Goal: Find specific page/section: Find specific page/section

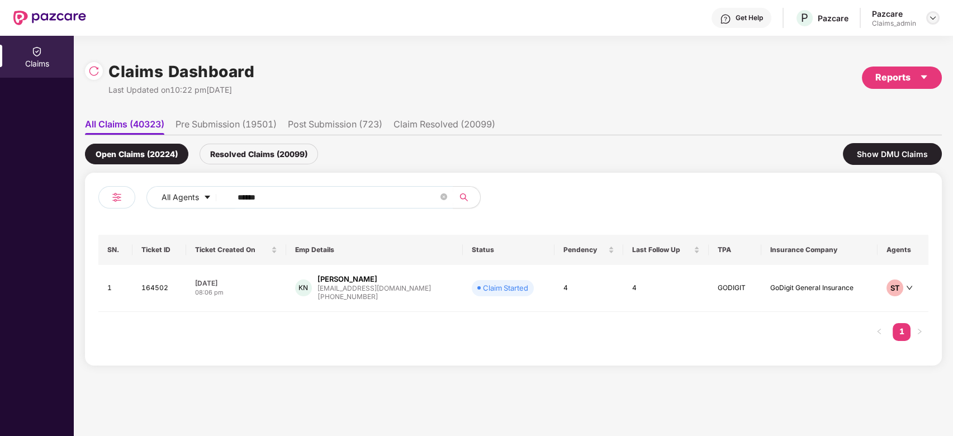
click at [935, 16] on img at bounding box center [933, 17] width 9 height 9
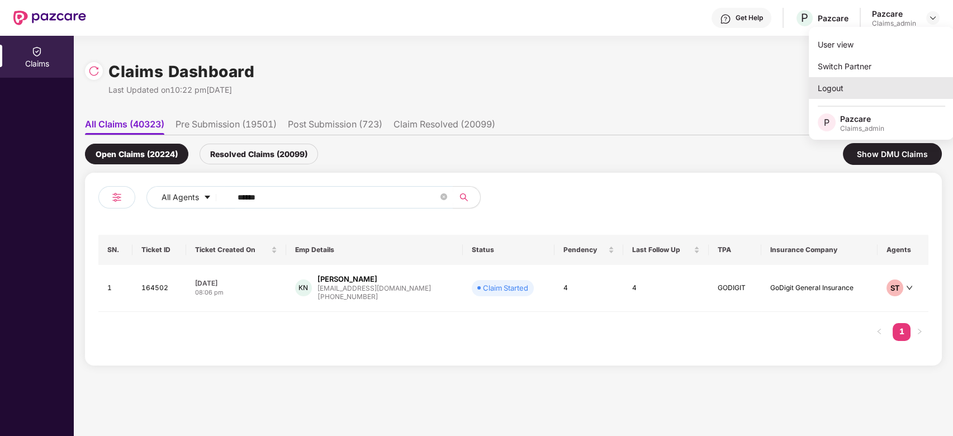
click at [890, 90] on div "Logout" at bounding box center [881, 88] width 145 height 22
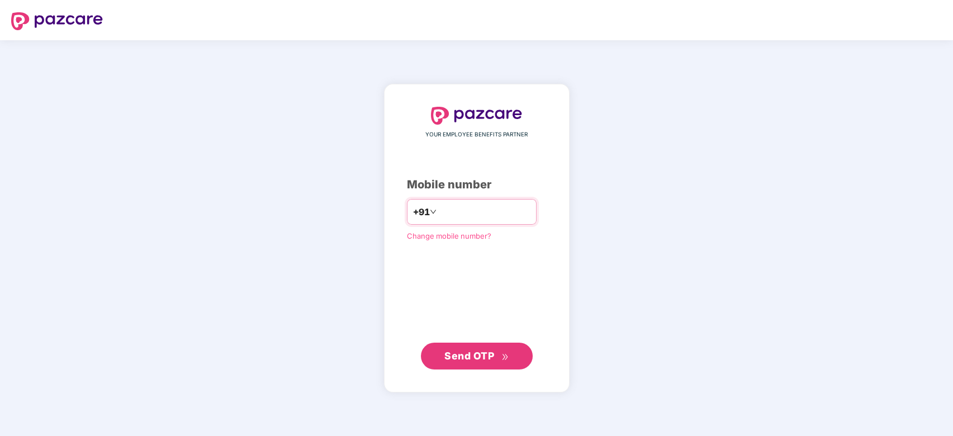
click at [479, 211] on input "number" at bounding box center [485, 212] width 92 height 18
type input "**********"
click at [480, 359] on span "Send OTP" at bounding box center [470, 356] width 50 height 12
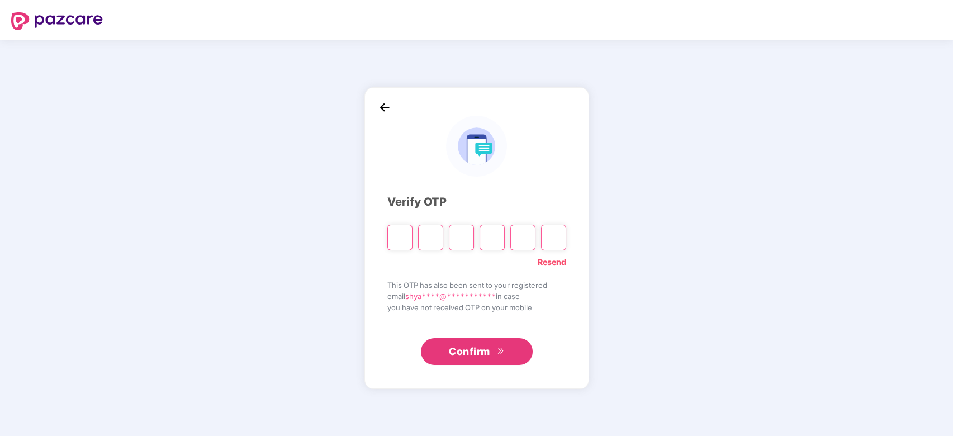
paste input "*"
type input "*"
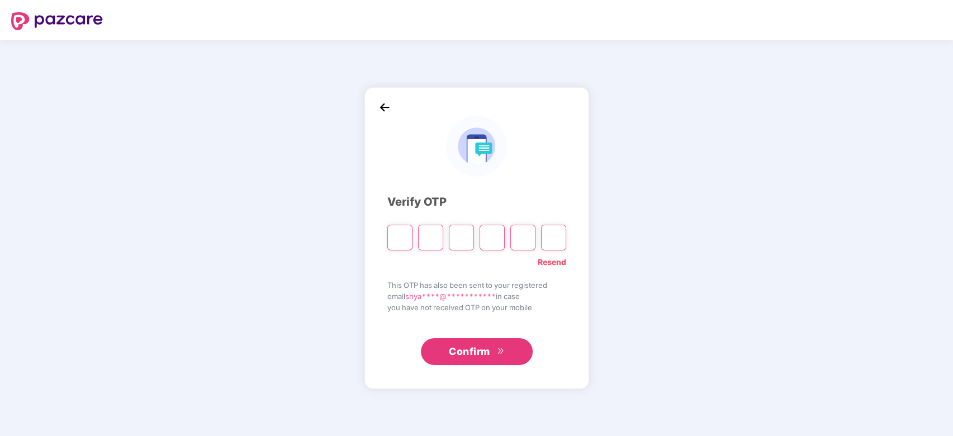
type input "*"
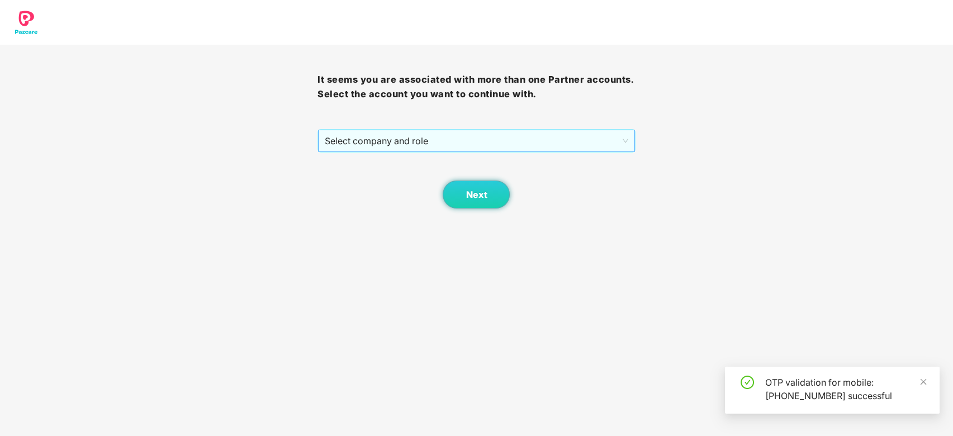
click at [422, 143] on span "Select company and role" at bounding box center [476, 140] width 303 height 21
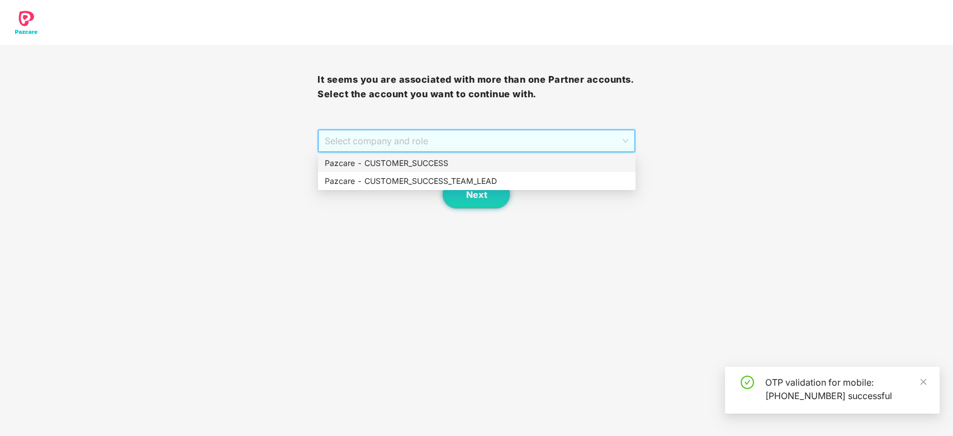
click at [416, 159] on div "Pazcare - CUSTOMER_SUCCESS" at bounding box center [477, 163] width 304 height 12
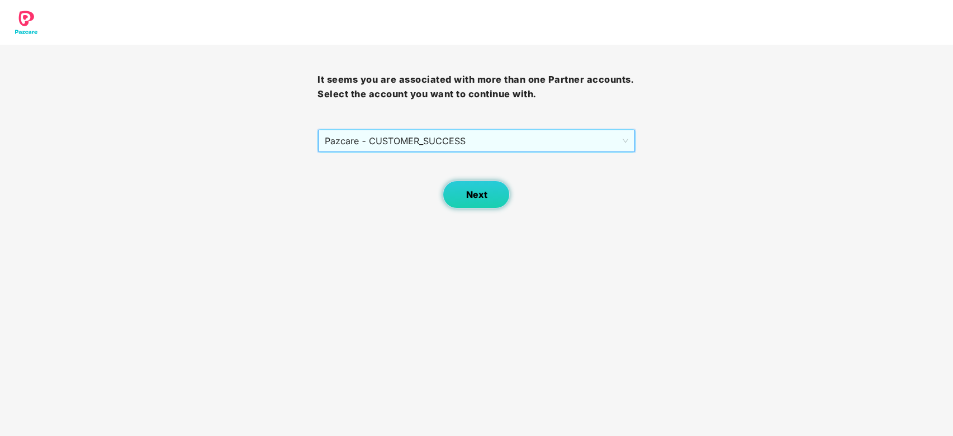
click at [469, 196] on span "Next" at bounding box center [476, 195] width 21 height 11
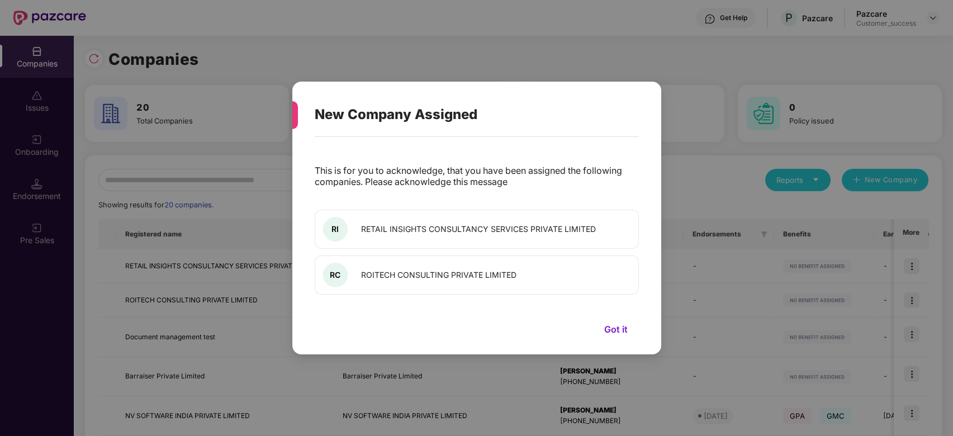
click at [616, 324] on button "Got it" at bounding box center [616, 329] width 46 height 17
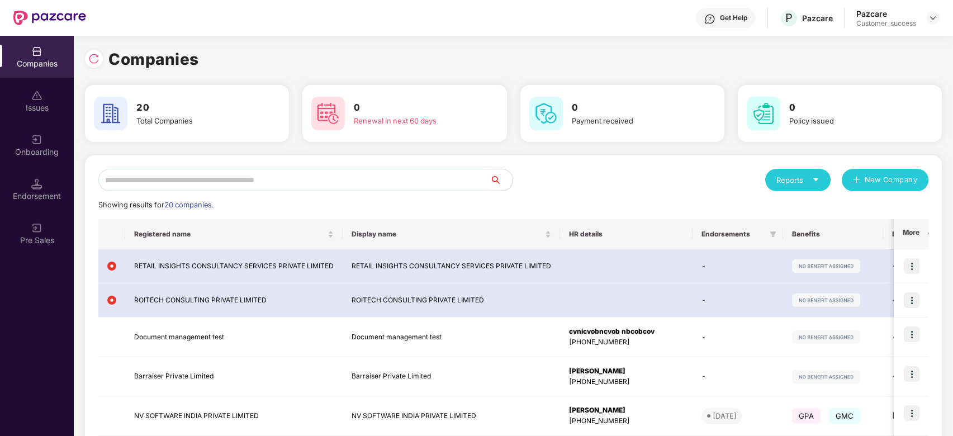
click at [161, 181] on input "text" at bounding box center [294, 180] width 392 height 22
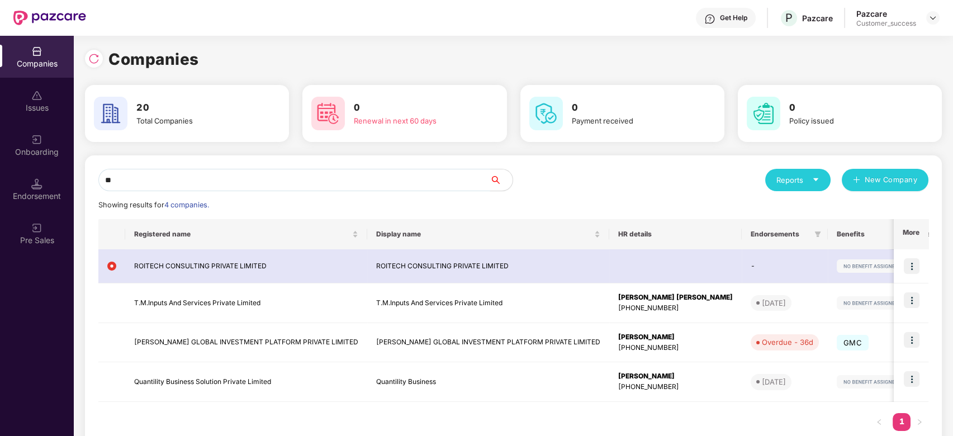
type input "*"
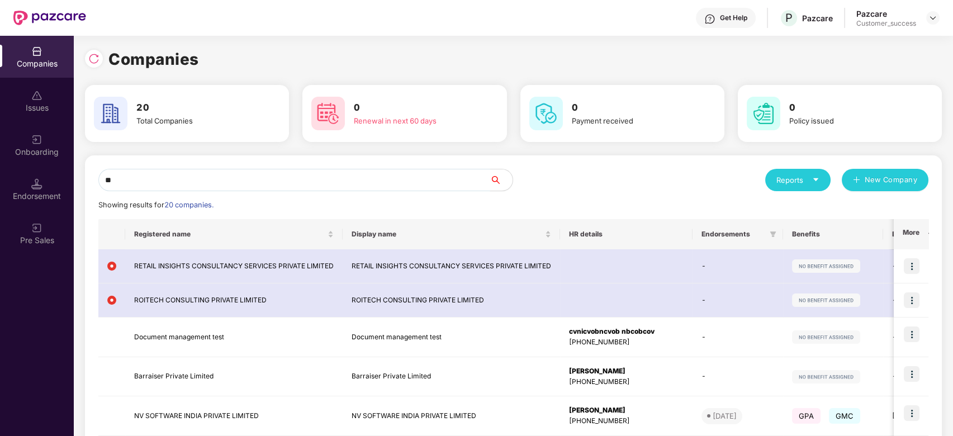
type input "*"
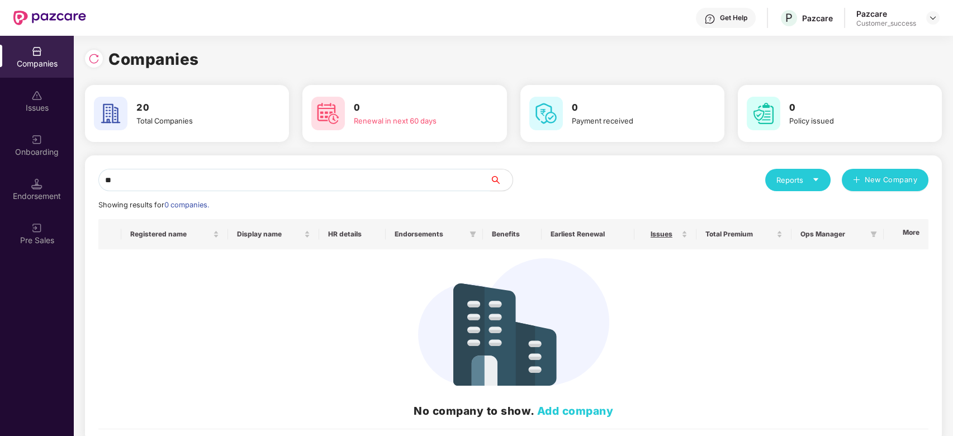
type input "*"
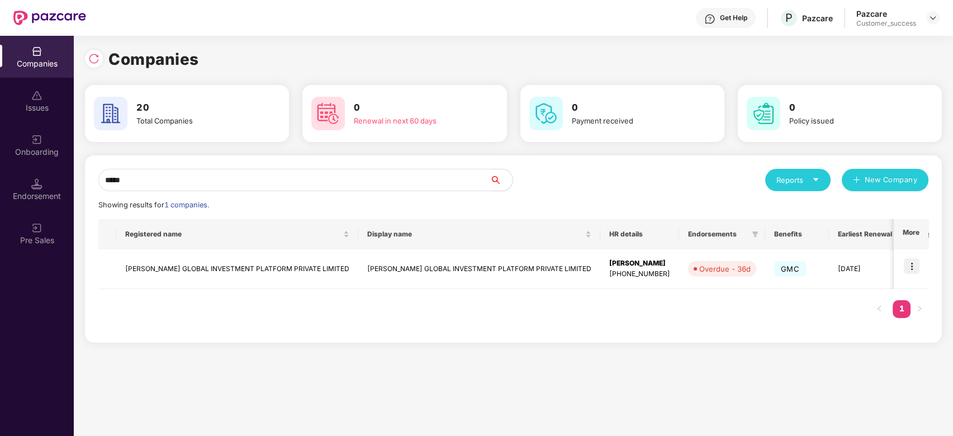
type input "******"
click at [232, 267] on td "[PERSON_NAME] GLOBAL INVESTMENT PLATFORM PRIVATE LIMITED" at bounding box center [237, 269] width 242 height 40
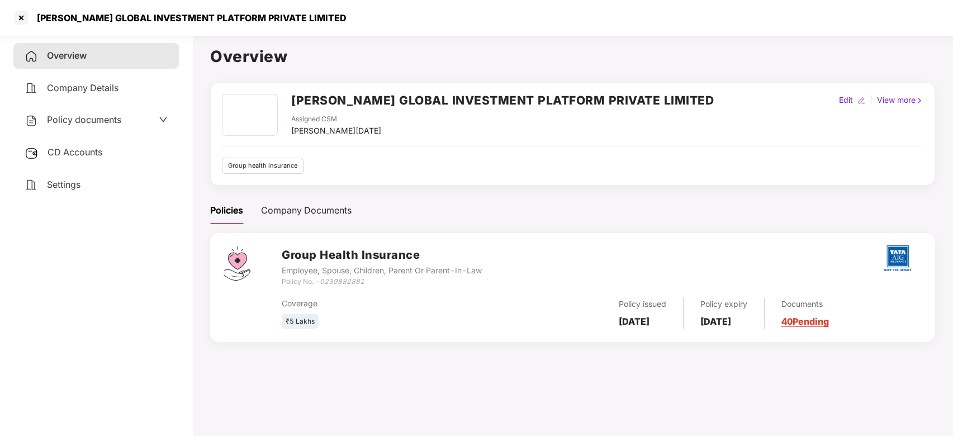
click at [112, 105] on div "Overview Company Details Policy documents CD Accounts Settings" at bounding box center [96, 120] width 166 height 154
click at [112, 119] on span "Policy documents" at bounding box center [84, 119] width 74 height 11
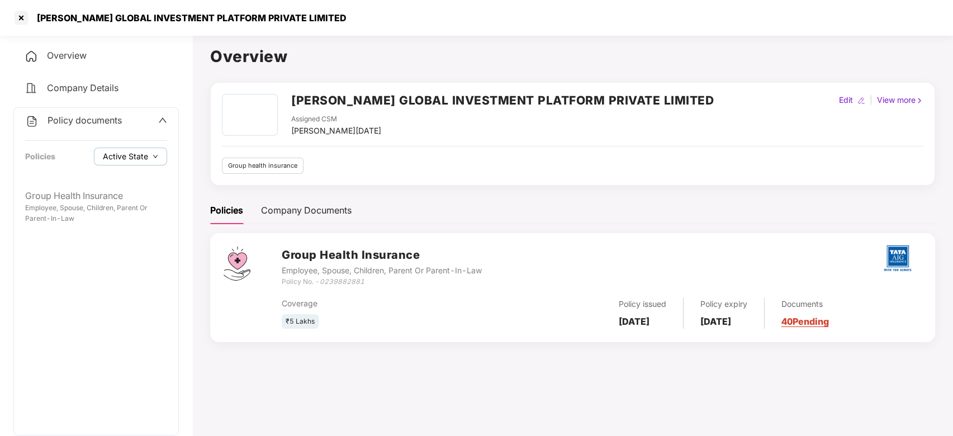
click at [144, 153] on span "Active State" at bounding box center [125, 156] width 45 height 12
click at [158, 54] on div "Overview" at bounding box center [96, 56] width 166 height 26
click at [23, 20] on div at bounding box center [21, 18] width 18 height 18
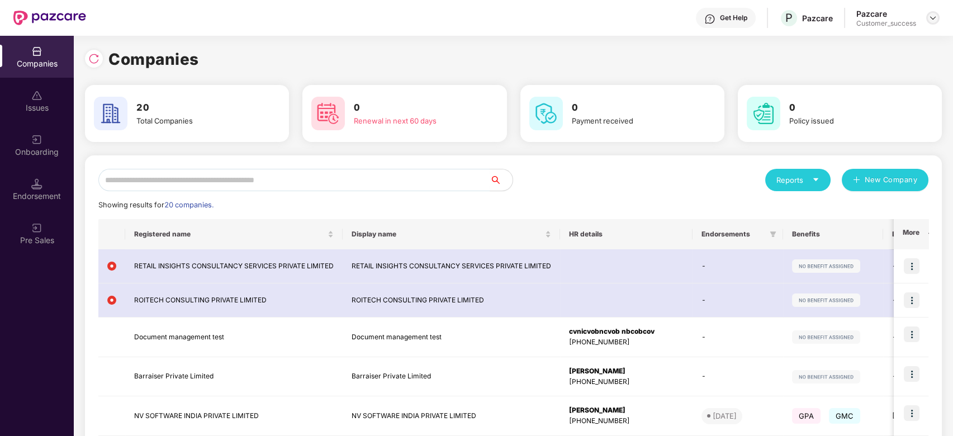
click at [933, 13] on img at bounding box center [933, 17] width 9 height 9
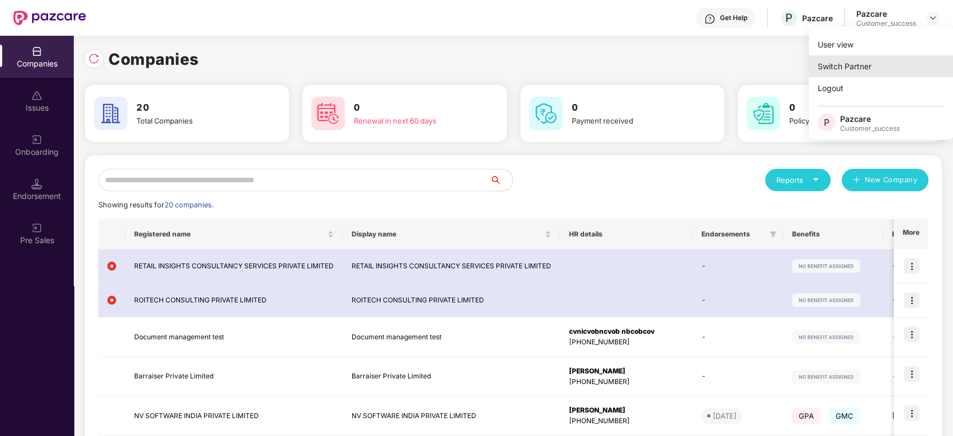
click at [904, 65] on div "Switch Partner" at bounding box center [881, 66] width 145 height 22
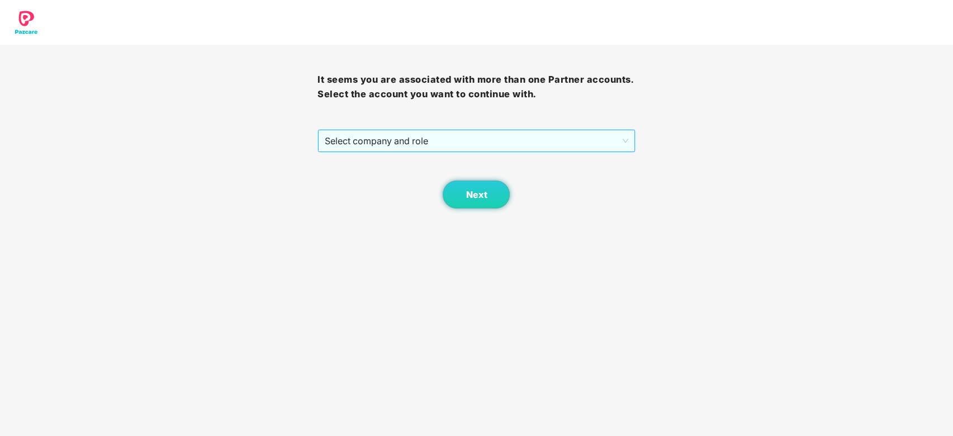
click at [376, 144] on span "Select company and role" at bounding box center [476, 140] width 303 height 21
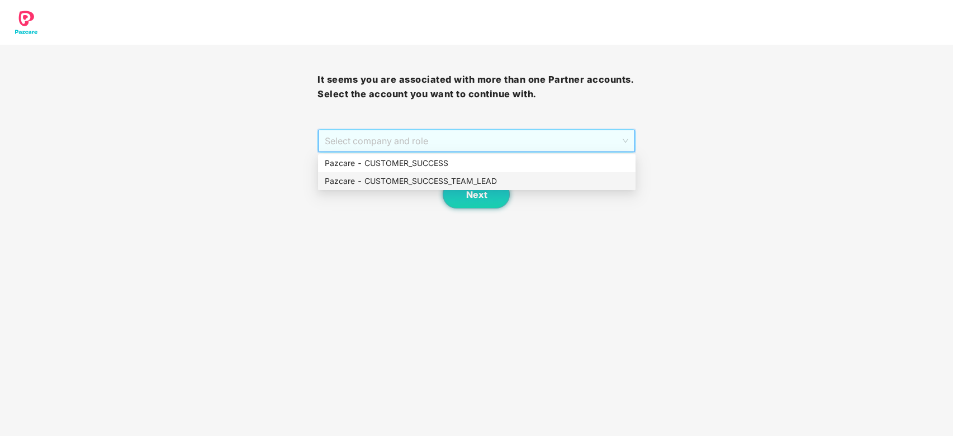
click at [382, 177] on div "Pazcare - CUSTOMER_SUCCESS_TEAM_LEAD" at bounding box center [477, 181] width 304 height 12
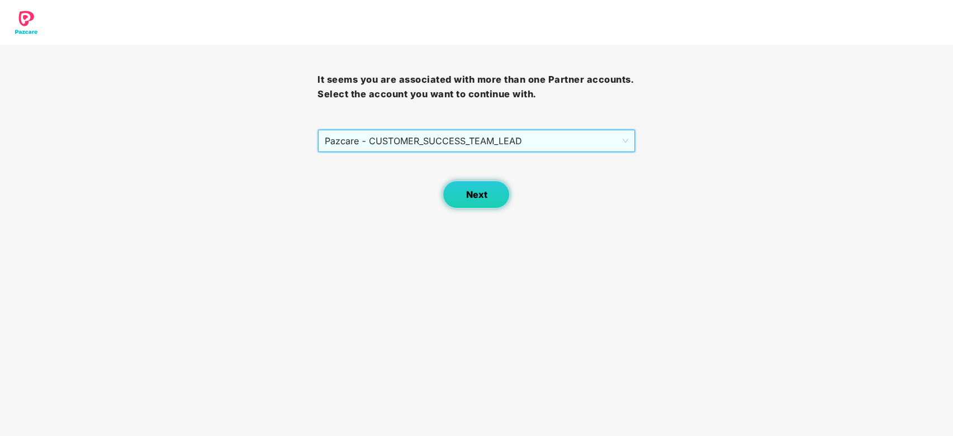
click at [462, 184] on button "Next" at bounding box center [476, 195] width 67 height 28
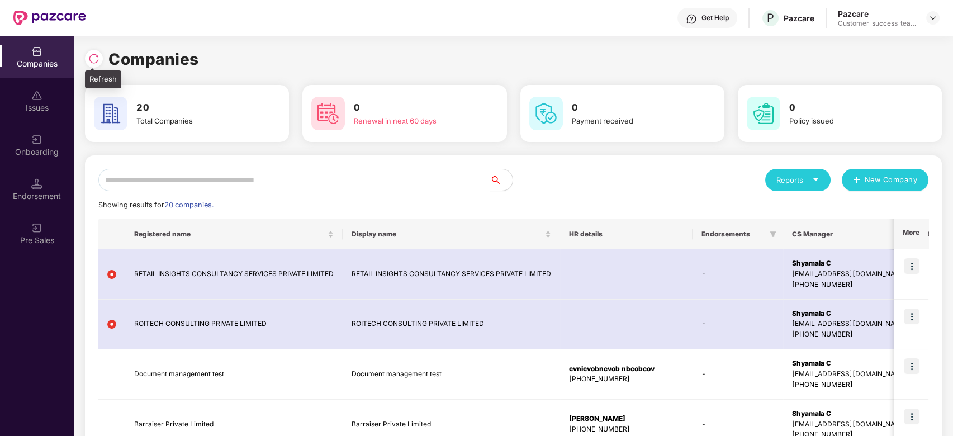
click at [98, 56] on img at bounding box center [93, 58] width 11 height 11
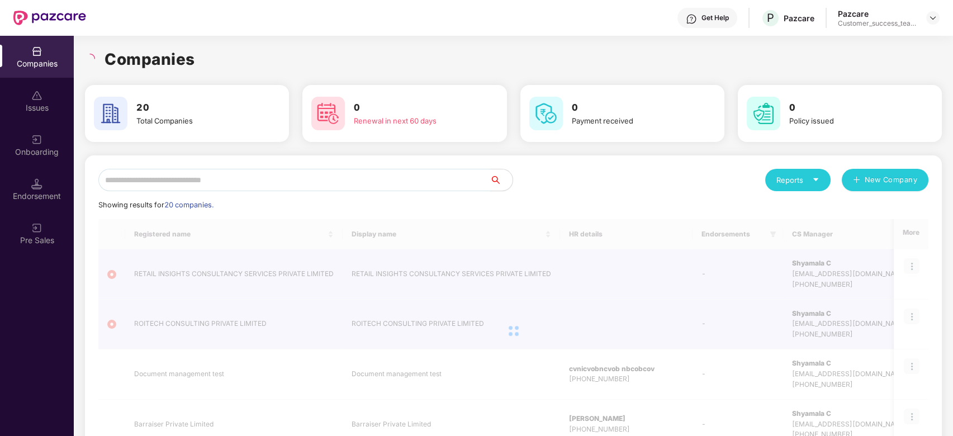
click at [268, 182] on input "text" at bounding box center [294, 180] width 392 height 22
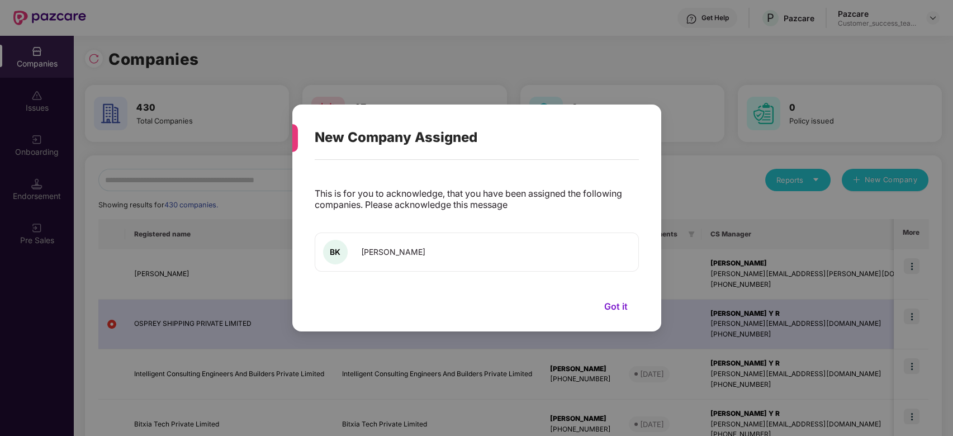
click at [613, 303] on button "Got it" at bounding box center [616, 306] width 46 height 17
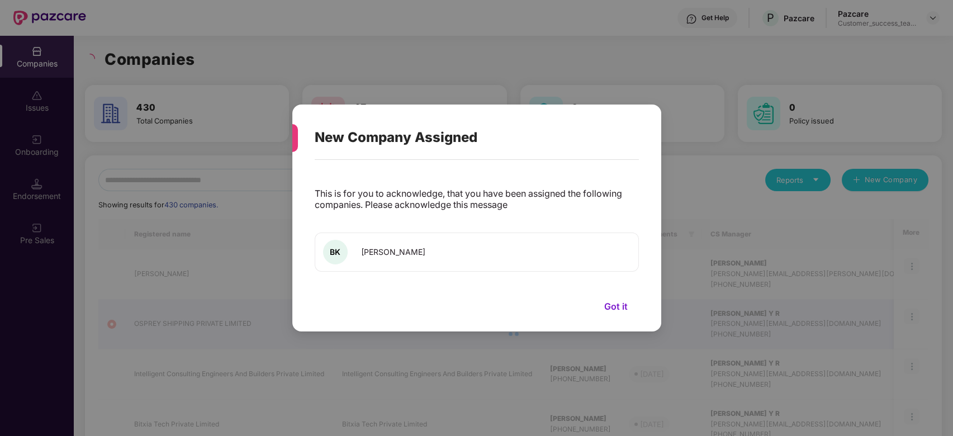
click at [319, 56] on div "New Company Assigned This is for you to acknowledge, that you have been assigne…" at bounding box center [476, 218] width 953 height 436
click at [618, 304] on button "Got it" at bounding box center [616, 306] width 46 height 17
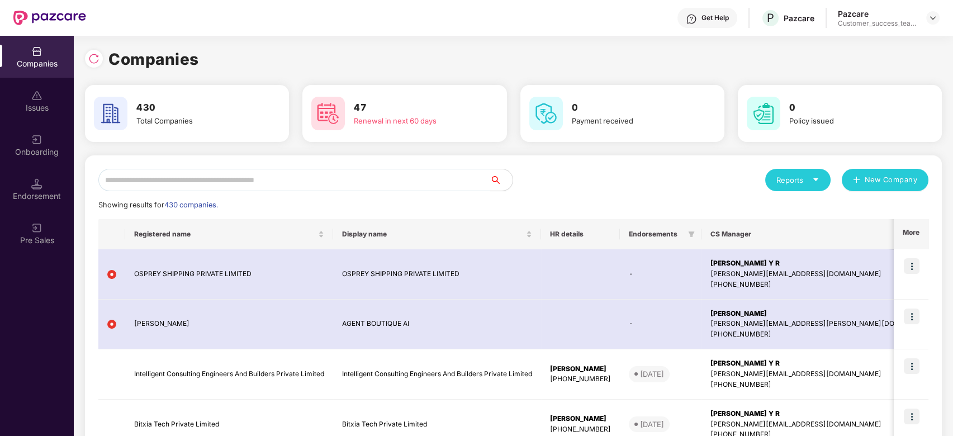
click at [238, 178] on input "text" at bounding box center [294, 180] width 392 height 22
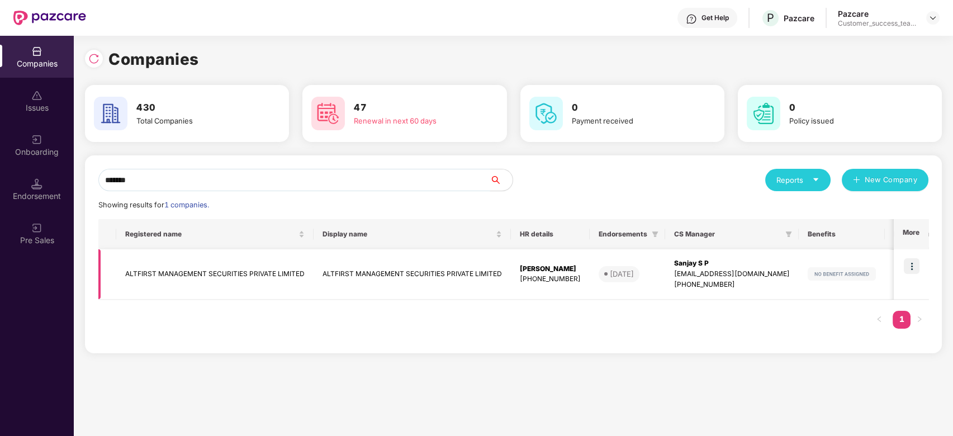
type input "*******"
click at [363, 275] on td "ALTFIRST MANAGEMENT SECURITIES PRIVATE LIMITED" at bounding box center [412, 274] width 197 height 50
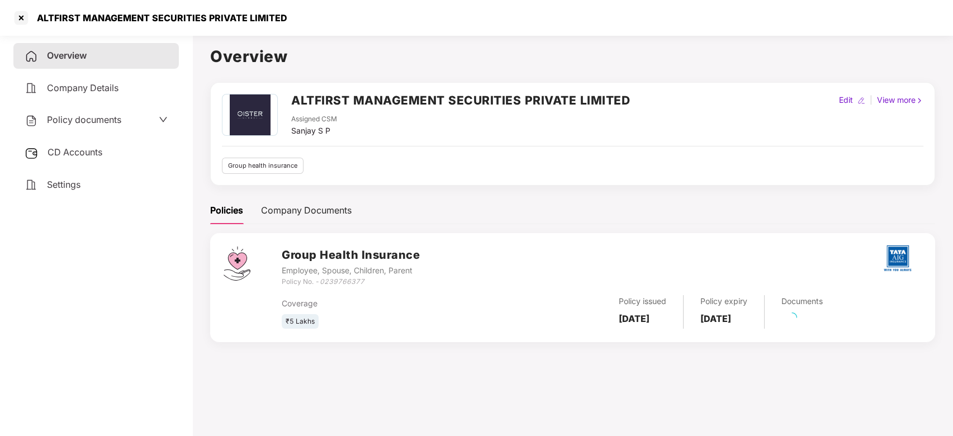
click at [103, 121] on span "Policy documents" at bounding box center [84, 119] width 74 height 11
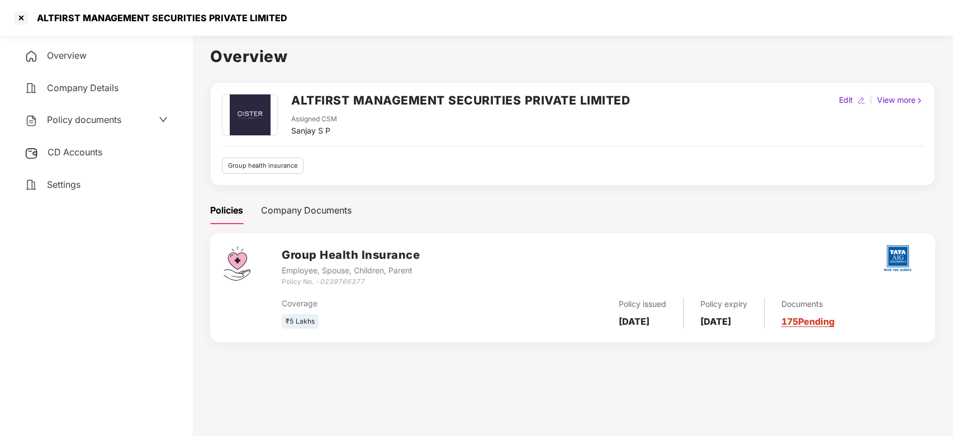
click at [119, 120] on span "Policy documents" at bounding box center [84, 119] width 74 height 11
click at [144, 152] on span "Archived State" at bounding box center [120, 156] width 55 height 12
click at [145, 192] on span "Expired State" at bounding box center [127, 194] width 59 height 12
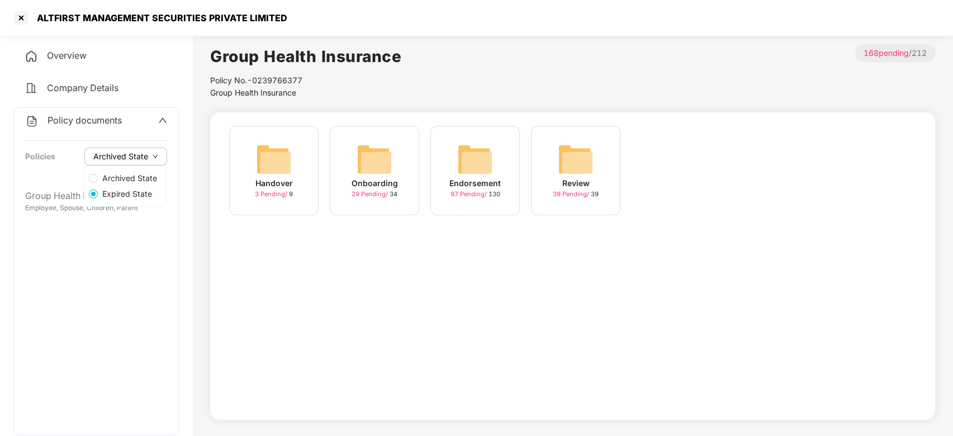
click at [124, 156] on span "Archived State" at bounding box center [120, 156] width 55 height 12
click at [361, 198] on div "29 Pending / 34" at bounding box center [375, 195] width 46 height 10
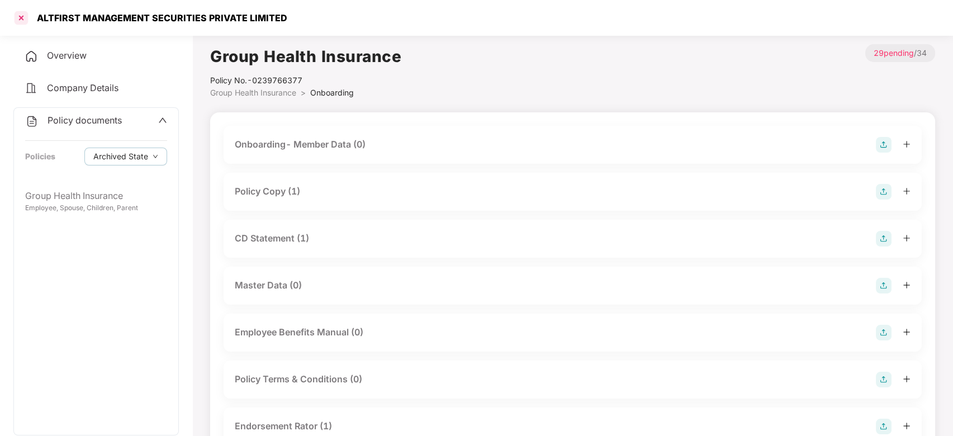
click at [25, 23] on div at bounding box center [21, 18] width 18 height 18
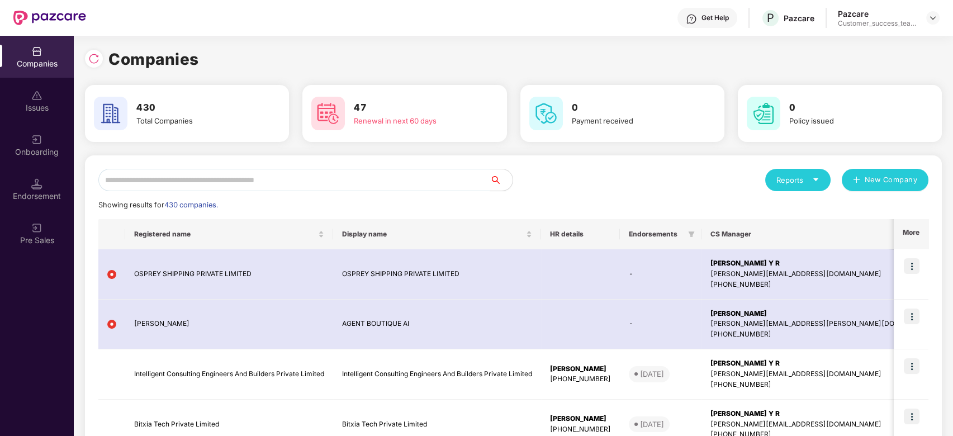
click at [376, 178] on input "text" at bounding box center [294, 180] width 392 height 22
